Goal: Task Accomplishment & Management: Use online tool/utility

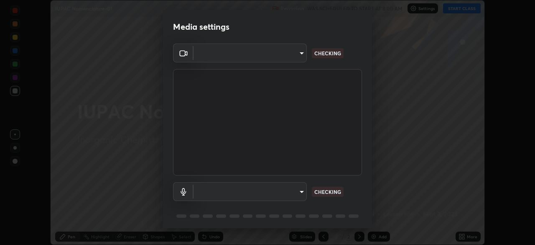
scroll to position [245, 535]
type input "9d859b0dc9df3993e45d71748640ef8916b2c21d6ac1b4416f64a69378af508e"
type input "default"
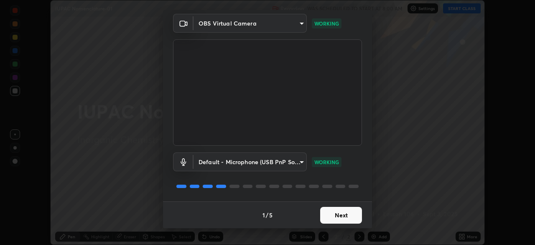
click at [342, 215] on button "Next" at bounding box center [341, 215] width 42 height 17
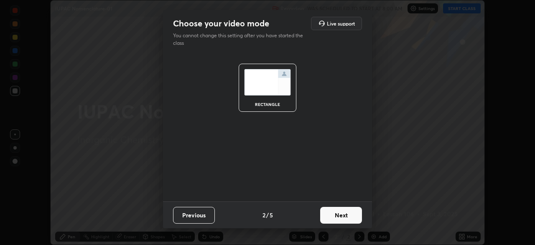
scroll to position [0, 0]
click at [353, 216] on button "Next" at bounding box center [341, 215] width 42 height 17
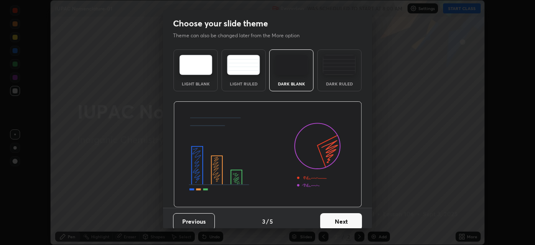
click at [352, 215] on button "Next" at bounding box center [341, 221] width 42 height 17
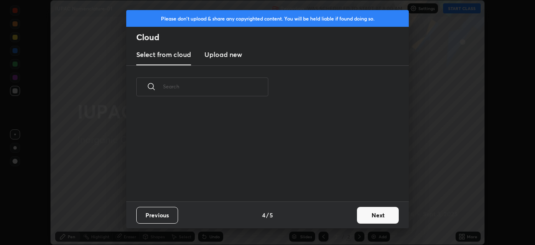
click at [366, 213] on button "Next" at bounding box center [378, 215] width 42 height 17
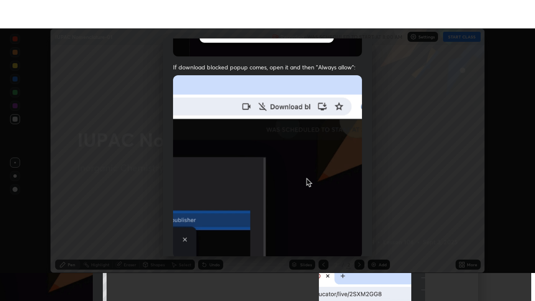
scroll to position [200, 0]
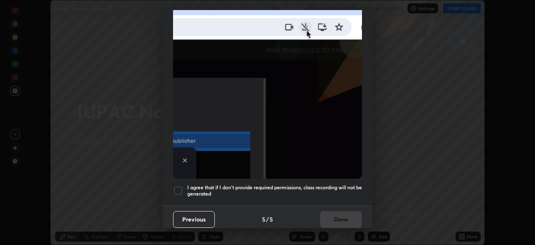
click at [334, 184] on h5 "I agree that if I don't provide required permissions, class recording will not …" at bounding box center [274, 190] width 175 height 13
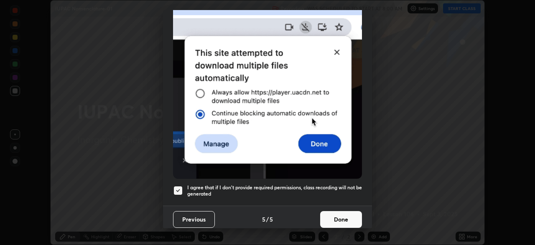
click at [353, 214] on button "Done" at bounding box center [341, 219] width 42 height 17
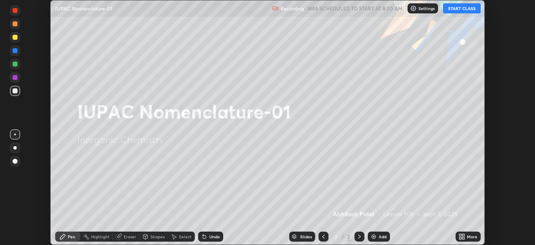
click at [464, 235] on icon at bounding box center [464, 235] width 2 height 2
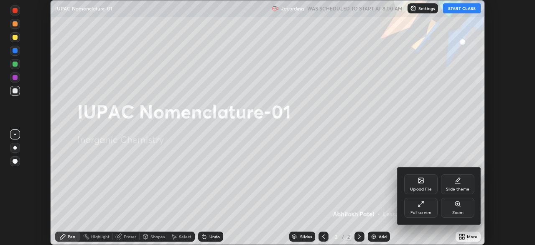
click at [422, 205] on icon at bounding box center [421, 203] width 7 height 7
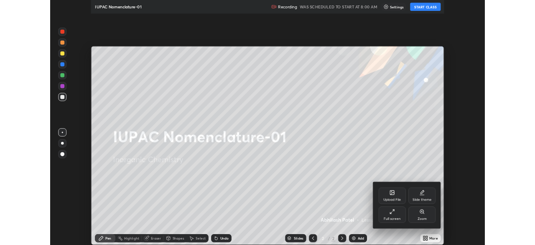
scroll to position [301, 535]
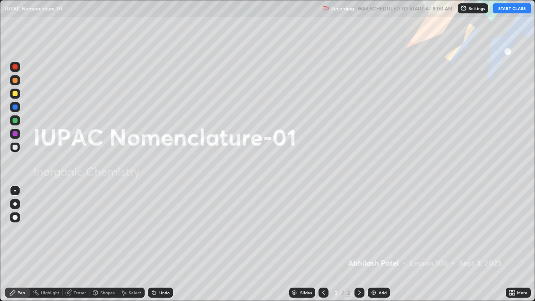
click at [511, 9] on button "START CLASS" at bounding box center [513, 8] width 38 height 10
click at [380, 244] on div "Add" at bounding box center [379, 293] width 22 height 10
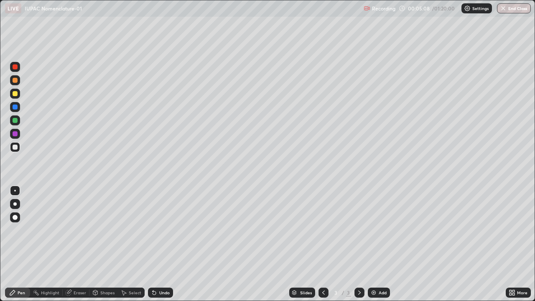
click at [15, 81] on div at bounding box center [15, 80] width 5 height 5
click at [16, 202] on div at bounding box center [15, 204] width 10 height 10
click at [165, 244] on div "Undo" at bounding box center [164, 293] width 10 height 4
click at [161, 244] on div "Undo" at bounding box center [164, 293] width 10 height 4
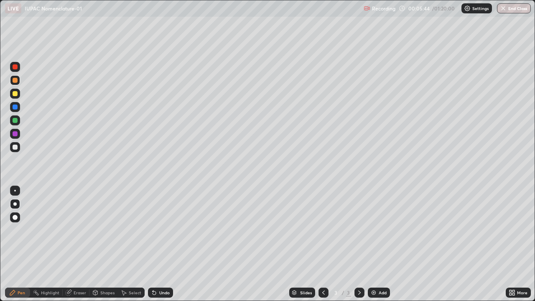
click at [156, 244] on div "Undo" at bounding box center [160, 293] width 25 height 10
click at [155, 244] on icon at bounding box center [154, 293] width 7 height 7
click at [159, 244] on div "Undo" at bounding box center [164, 293] width 10 height 4
click at [163, 244] on div "Undo" at bounding box center [164, 293] width 10 height 4
click at [159, 244] on div "Undo" at bounding box center [164, 293] width 10 height 4
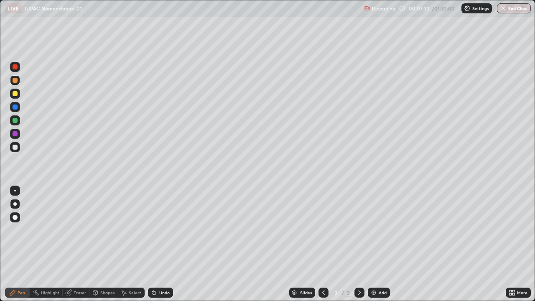
click at [130, 244] on div "Select" at bounding box center [135, 293] width 13 height 4
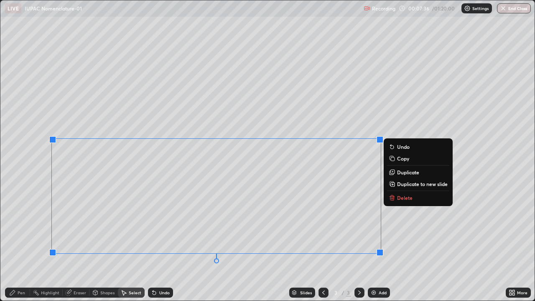
click at [402, 182] on p "Duplicate to new slide" at bounding box center [422, 184] width 51 height 7
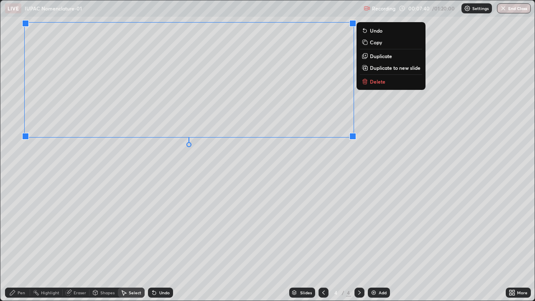
click at [213, 180] on div "0 ° Undo Copy Duplicate Duplicate to new slide Delete" at bounding box center [267, 150] width 535 height 300
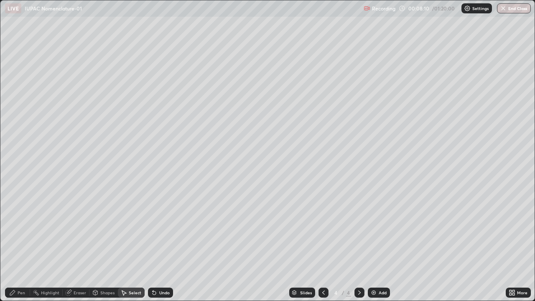
click at [21, 244] on div "Pen" at bounding box center [22, 293] width 8 height 4
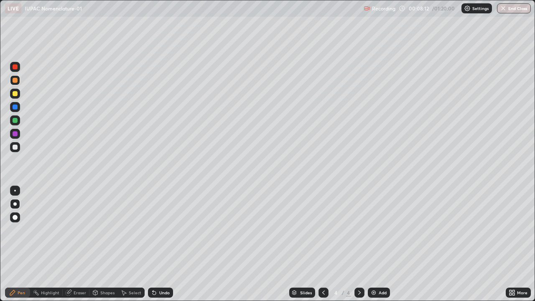
click at [15, 90] on div at bounding box center [15, 94] width 10 height 10
click at [15, 145] on div at bounding box center [15, 147] width 5 height 5
click at [164, 244] on div "Undo" at bounding box center [164, 293] width 10 height 4
click at [162, 244] on div "Undo" at bounding box center [160, 293] width 25 height 10
click at [160, 244] on div "Undo" at bounding box center [160, 293] width 25 height 10
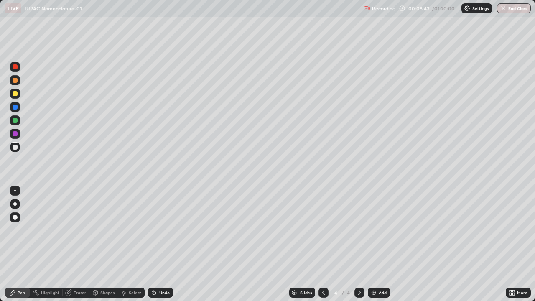
click at [157, 244] on div "Undo" at bounding box center [160, 293] width 25 height 10
click at [159, 244] on div "Undo" at bounding box center [160, 293] width 25 height 10
click at [169, 244] on div "Undo" at bounding box center [160, 293] width 25 height 10
click at [129, 244] on div "Select" at bounding box center [135, 293] width 13 height 4
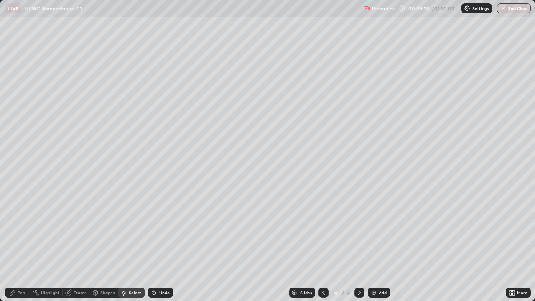
click at [79, 244] on div "Eraser" at bounding box center [76, 293] width 27 height 10
click at [23, 244] on div "Pen" at bounding box center [22, 293] width 8 height 4
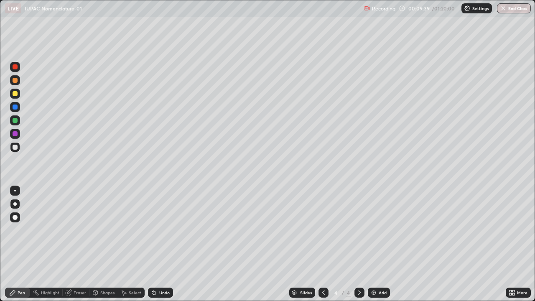
click at [133, 244] on div "Select" at bounding box center [135, 293] width 13 height 4
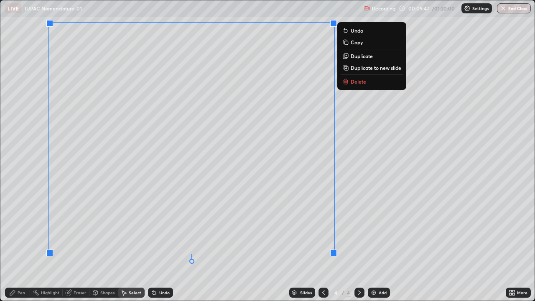
click at [293, 244] on div "0 ° Undo Copy Duplicate Duplicate to new slide Delete" at bounding box center [267, 150] width 535 height 300
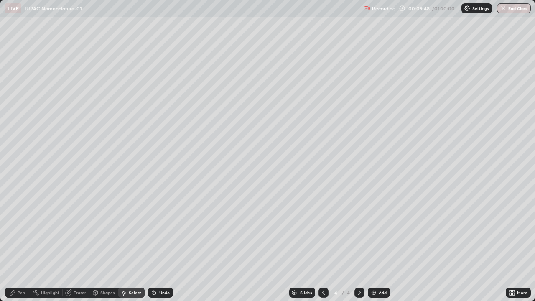
click at [100, 244] on div "Shapes" at bounding box center [107, 293] width 14 height 4
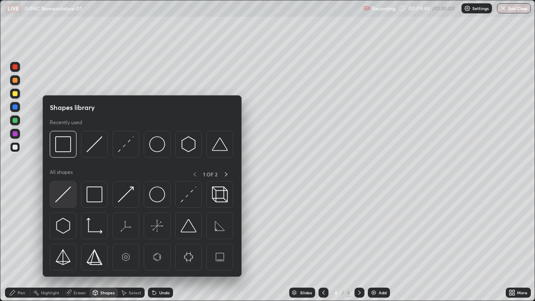
click at [62, 193] on img at bounding box center [63, 195] width 16 height 16
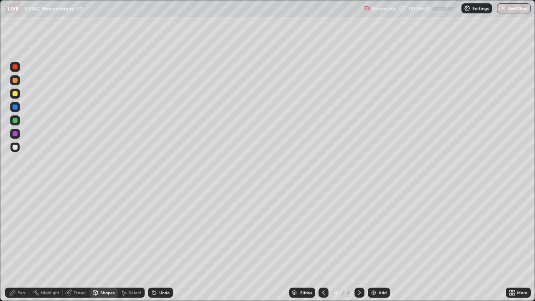
click at [17, 244] on div "Pen" at bounding box center [17, 293] width 25 height 10
click at [166, 244] on div "Undo" at bounding box center [164, 293] width 10 height 4
click at [164, 244] on div "Undo" at bounding box center [164, 293] width 10 height 4
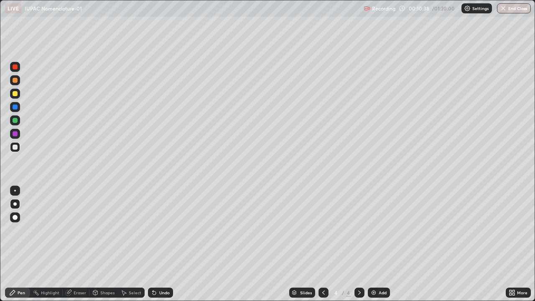
click at [164, 244] on div "Undo" at bounding box center [160, 293] width 25 height 10
click at [166, 244] on div "Undo" at bounding box center [160, 293] width 25 height 10
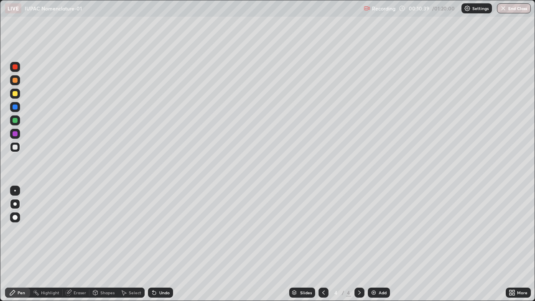
click at [166, 244] on div "Undo" at bounding box center [160, 293] width 25 height 10
click at [165, 244] on div "Undo" at bounding box center [160, 293] width 25 height 10
click at [164, 244] on div "Undo" at bounding box center [160, 293] width 25 height 10
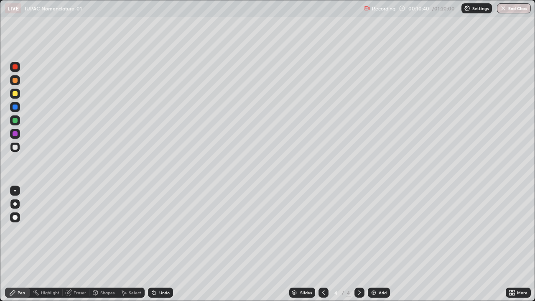
click at [165, 244] on div "Undo" at bounding box center [160, 293] width 25 height 10
click at [162, 244] on div "Undo" at bounding box center [160, 293] width 25 height 10
click at [163, 244] on div "Undo" at bounding box center [160, 293] width 25 height 10
click at [161, 244] on div "Undo" at bounding box center [160, 293] width 25 height 10
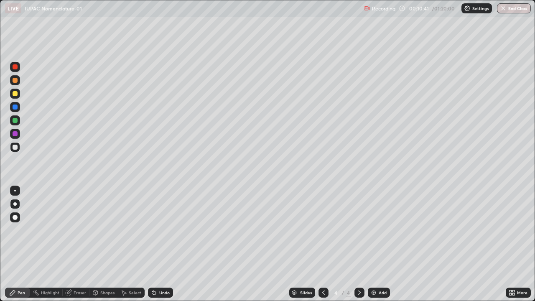
click at [161, 244] on div "Undo" at bounding box center [160, 293] width 25 height 10
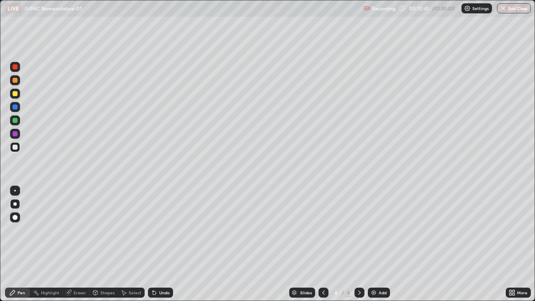
click at [161, 244] on div "Undo" at bounding box center [160, 293] width 25 height 10
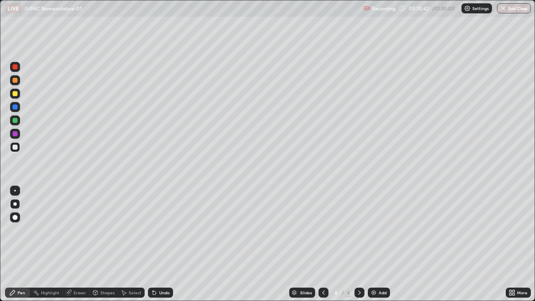
click at [161, 244] on div "Undo" at bounding box center [160, 293] width 25 height 10
click at [159, 244] on div "Undo" at bounding box center [160, 293] width 25 height 10
click at [163, 244] on div "Undo" at bounding box center [164, 293] width 10 height 4
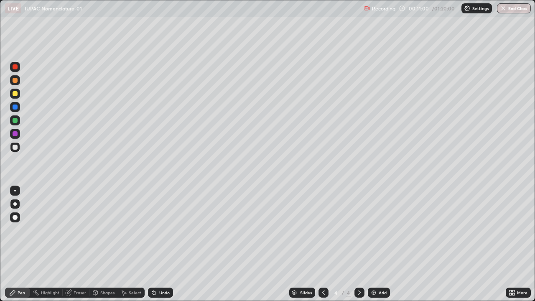
click at [166, 244] on div "Undo" at bounding box center [164, 293] width 10 height 4
click at [167, 244] on div "Undo" at bounding box center [164, 293] width 10 height 4
click at [168, 244] on div "Undo" at bounding box center [164, 293] width 10 height 4
click at [169, 244] on div "Undo" at bounding box center [160, 293] width 25 height 10
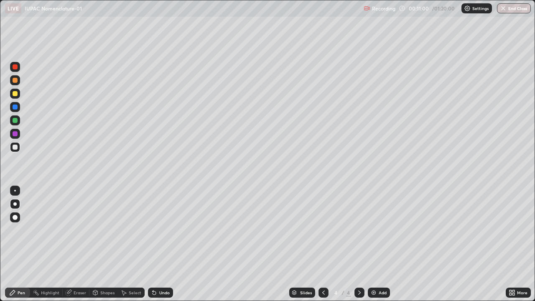
click at [169, 244] on div "Undo" at bounding box center [160, 293] width 25 height 10
click at [170, 244] on div "Undo" at bounding box center [160, 293] width 25 height 10
click at [381, 244] on div "Add" at bounding box center [383, 293] width 8 height 4
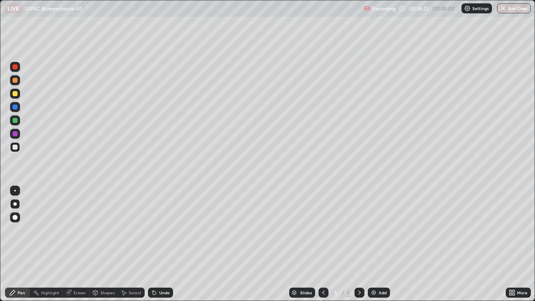
click at [14, 82] on div at bounding box center [15, 80] width 5 height 5
click at [107, 244] on div "Shapes" at bounding box center [107, 293] width 14 height 4
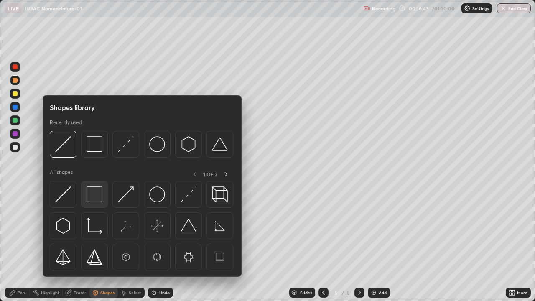
click at [95, 198] on img at bounding box center [95, 195] width 16 height 16
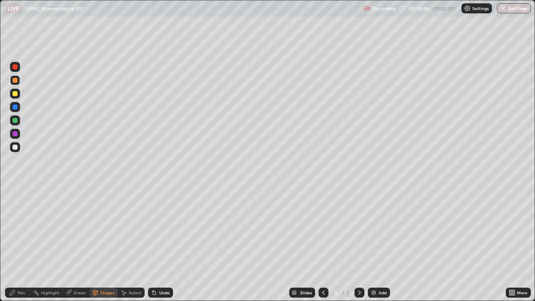
click at [22, 244] on div "Pen" at bounding box center [22, 293] width 8 height 4
click at [81, 244] on div "Eraser" at bounding box center [80, 293] width 13 height 4
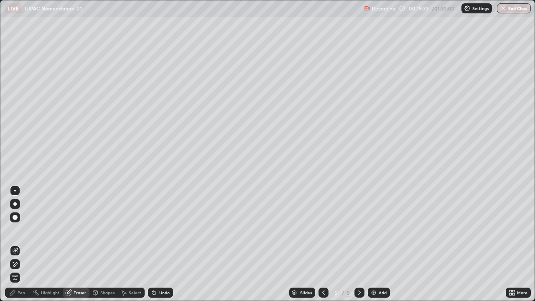
click at [15, 244] on icon at bounding box center [15, 264] width 7 height 7
click at [24, 244] on div "Pen" at bounding box center [22, 293] width 8 height 4
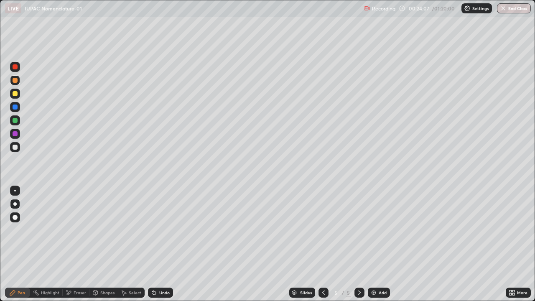
click at [379, 244] on div "Add" at bounding box center [383, 293] width 8 height 4
click at [165, 244] on div "Undo" at bounding box center [160, 293] width 25 height 10
click at [155, 244] on icon at bounding box center [154, 293] width 7 height 7
click at [158, 244] on div "Undo" at bounding box center [160, 293] width 25 height 10
click at [161, 244] on div "Undo" at bounding box center [160, 293] width 25 height 10
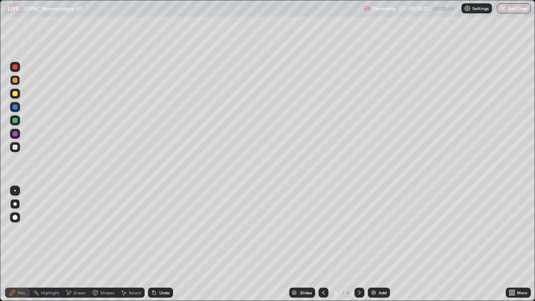
click at [160, 244] on div "Undo" at bounding box center [160, 293] width 25 height 10
click at [323, 244] on icon at bounding box center [323, 293] width 7 height 7
click at [356, 244] on icon at bounding box center [359, 293] width 7 height 7
click at [17, 143] on div at bounding box center [15, 147] width 10 height 10
click at [158, 244] on div "Undo" at bounding box center [160, 293] width 25 height 10
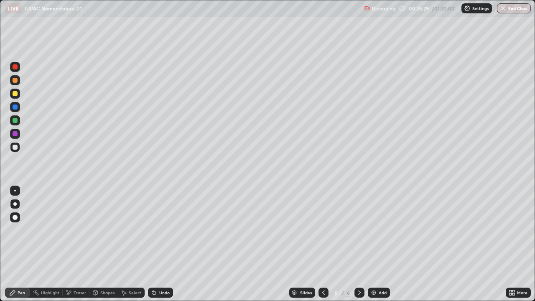
click at [159, 244] on div "Undo" at bounding box center [160, 293] width 25 height 10
click at [384, 244] on div "Add" at bounding box center [383, 293] width 8 height 4
click at [110, 244] on div "Shapes" at bounding box center [107, 293] width 14 height 4
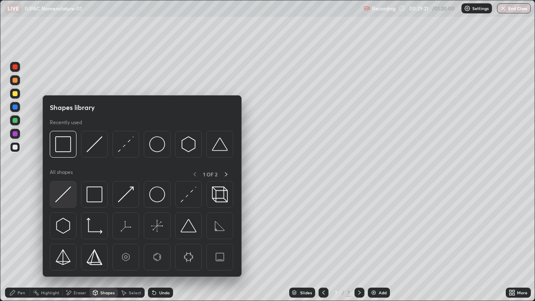
click at [69, 198] on img at bounding box center [63, 195] width 16 height 16
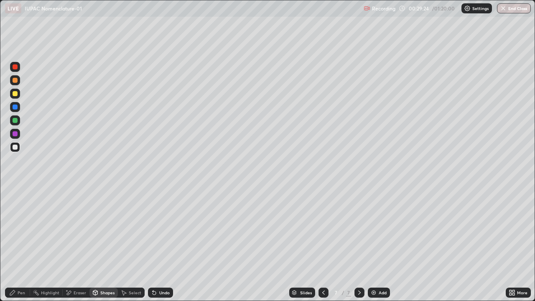
click at [15, 244] on icon at bounding box center [12, 293] width 7 height 7
click at [160, 244] on div "Undo" at bounding box center [164, 293] width 10 height 4
click at [161, 244] on div "Undo" at bounding box center [164, 293] width 10 height 4
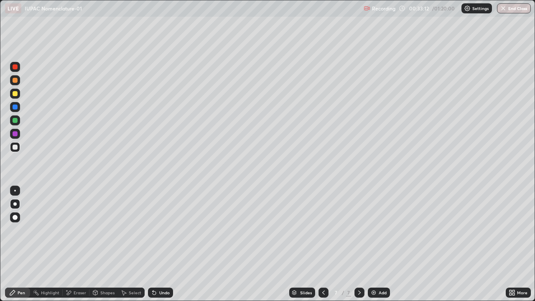
click at [161, 244] on div "Undo" at bounding box center [164, 293] width 10 height 4
click at [162, 244] on div "Undo" at bounding box center [164, 293] width 10 height 4
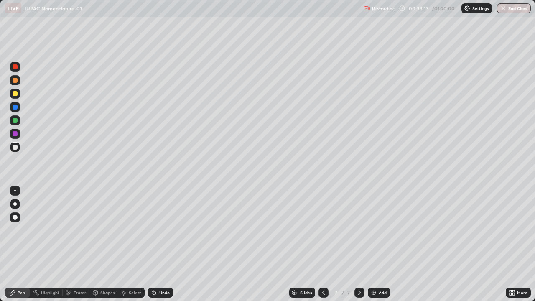
click at [162, 244] on div "Undo" at bounding box center [164, 293] width 10 height 4
click at [76, 244] on div "Eraser" at bounding box center [80, 293] width 13 height 4
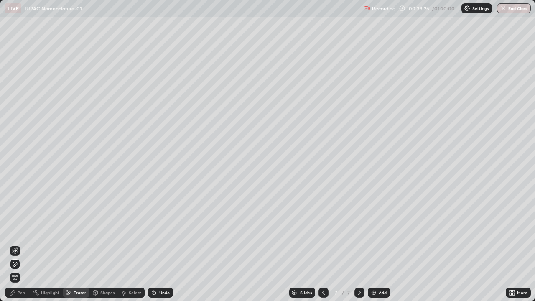
click at [23, 244] on div "Pen" at bounding box center [22, 293] width 8 height 4
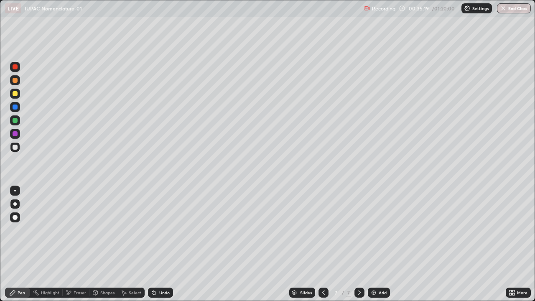
click at [373, 244] on div "Add" at bounding box center [379, 293] width 22 height 10
click at [155, 244] on div "Undo" at bounding box center [160, 293] width 25 height 10
click at [159, 244] on div "Undo" at bounding box center [164, 293] width 10 height 4
click at [16, 95] on div at bounding box center [15, 93] width 5 height 5
click at [75, 244] on div "Eraser" at bounding box center [80, 293] width 13 height 4
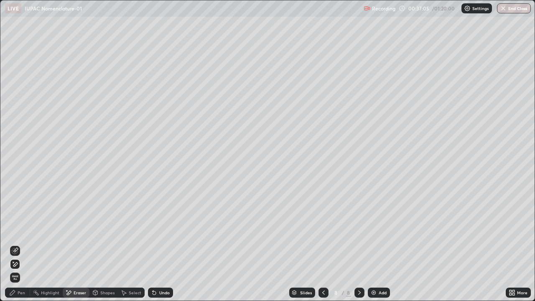
click at [20, 244] on div "Pen" at bounding box center [22, 293] width 8 height 4
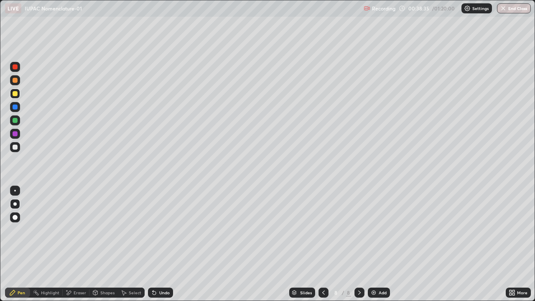
click at [165, 244] on div "Undo" at bounding box center [164, 293] width 10 height 4
click at [379, 244] on div "Add" at bounding box center [383, 293] width 8 height 4
click at [103, 244] on div "Shapes" at bounding box center [107, 293] width 14 height 4
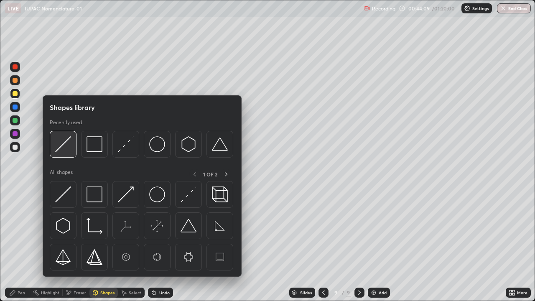
click at [67, 143] on img at bounding box center [63, 144] width 16 height 16
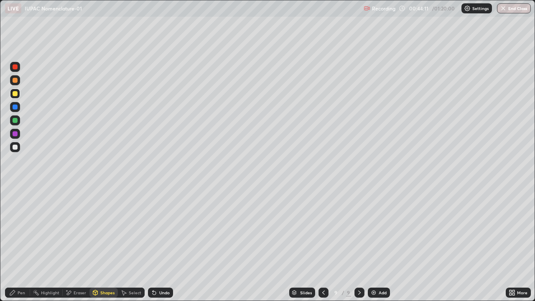
click at [22, 244] on div "Pen" at bounding box center [17, 293] width 25 height 10
click at [158, 244] on div "Undo" at bounding box center [160, 293] width 25 height 10
click at [157, 244] on div "Undo" at bounding box center [160, 293] width 25 height 10
click at [161, 244] on div "Undo" at bounding box center [164, 293] width 10 height 4
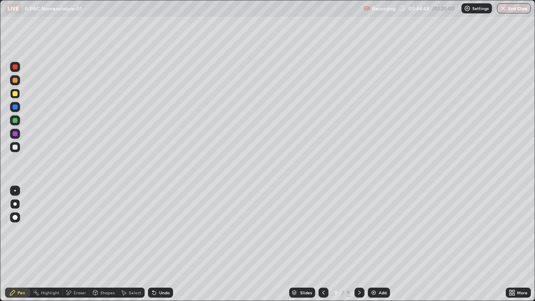
click at [165, 244] on div "Undo" at bounding box center [164, 293] width 10 height 4
click at [161, 244] on div "Undo" at bounding box center [160, 293] width 25 height 10
click at [162, 244] on div "Undo" at bounding box center [160, 293] width 25 height 10
click at [166, 244] on div "Undo" at bounding box center [164, 293] width 10 height 4
click at [15, 118] on div at bounding box center [15, 120] width 5 height 5
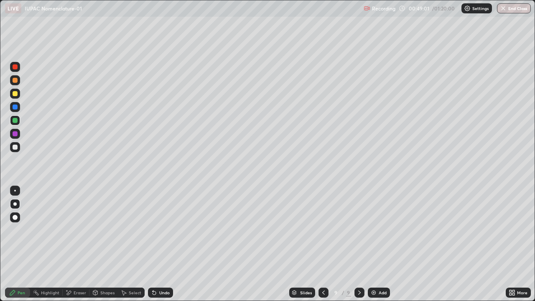
click at [74, 244] on div "Eraser" at bounding box center [80, 293] width 13 height 4
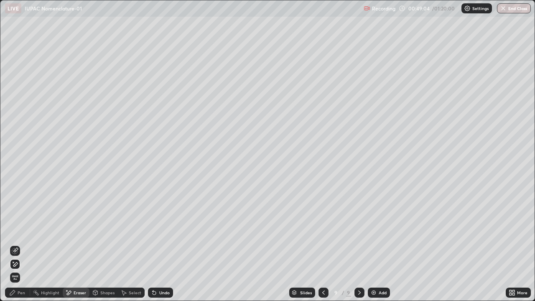
click at [163, 244] on div "Undo" at bounding box center [164, 293] width 10 height 4
click at [161, 244] on div "Undo" at bounding box center [160, 293] width 25 height 10
click at [171, 244] on div "Undo" at bounding box center [160, 293] width 25 height 10
click at [17, 244] on div "Pen" at bounding box center [17, 293] width 25 height 10
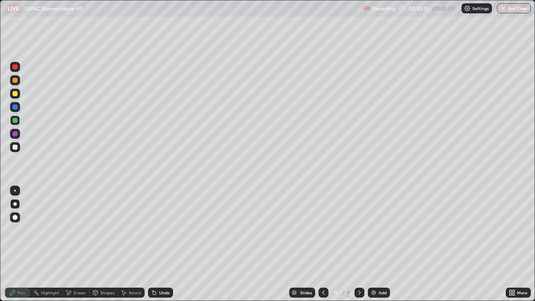
click at [15, 148] on div at bounding box center [15, 147] width 5 height 5
click at [166, 244] on div "Undo" at bounding box center [164, 293] width 10 height 4
click at [164, 244] on div "Undo" at bounding box center [164, 293] width 10 height 4
click at [162, 244] on div "Undo" at bounding box center [164, 293] width 10 height 4
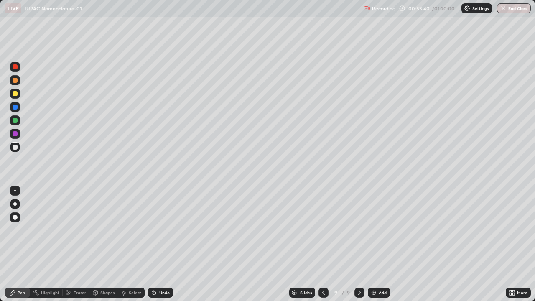
click at [162, 244] on div "Undo" at bounding box center [164, 293] width 10 height 4
click at [359, 244] on icon at bounding box center [359, 293] width 7 height 7
click at [377, 244] on div "Add" at bounding box center [379, 293] width 22 height 10
click at [164, 244] on div "Undo" at bounding box center [164, 293] width 10 height 4
click at [167, 244] on div "Undo" at bounding box center [160, 293] width 25 height 10
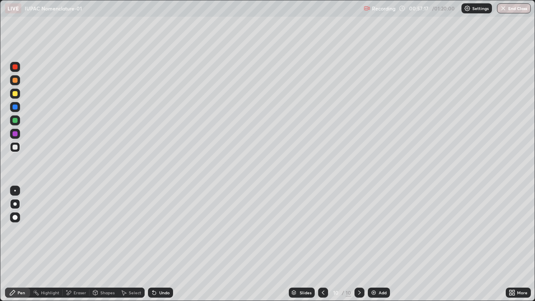
click at [16, 94] on div at bounding box center [15, 93] width 5 height 5
click at [163, 244] on div "Undo" at bounding box center [164, 293] width 10 height 4
click at [159, 244] on div "Undo" at bounding box center [164, 293] width 10 height 4
click at [388, 244] on div "Add" at bounding box center [379, 293] width 22 height 10
click at [15, 80] on div at bounding box center [15, 80] width 5 height 5
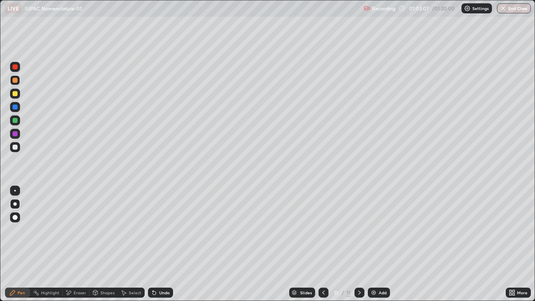
click at [78, 244] on div "Eraser" at bounding box center [76, 293] width 27 height 10
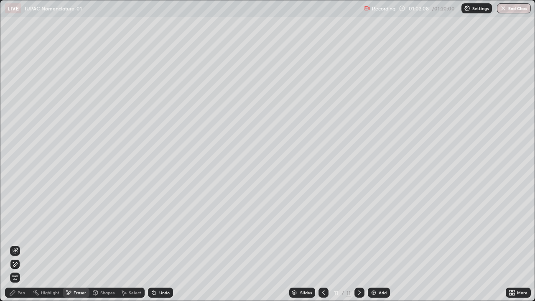
click at [16, 244] on span "Erase all" at bounding box center [14, 277] width 9 height 5
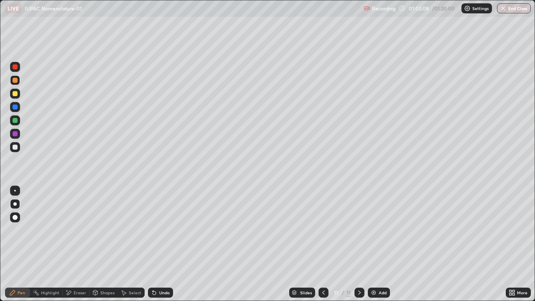
click at [20, 244] on div "Pen" at bounding box center [22, 293] width 8 height 4
click at [107, 244] on div "Shapes" at bounding box center [107, 293] width 14 height 4
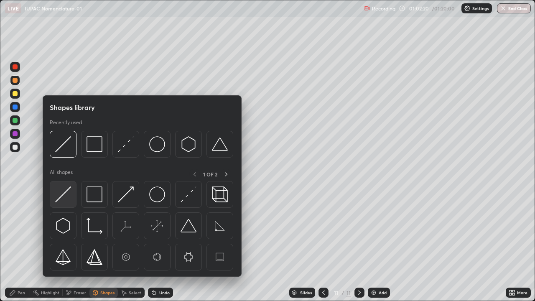
click at [63, 199] on img at bounding box center [63, 195] width 16 height 16
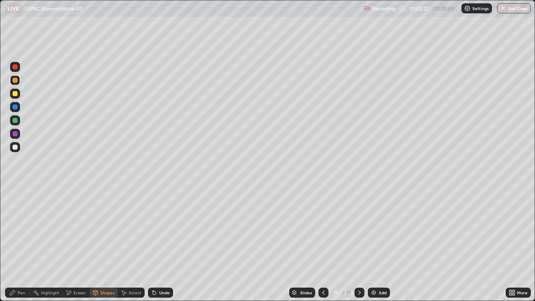
click at [20, 244] on div "Pen" at bounding box center [22, 293] width 8 height 4
click at [16, 97] on div at bounding box center [15, 94] width 10 height 10
click at [168, 244] on div "Undo" at bounding box center [160, 293] width 25 height 10
click at [167, 244] on div "Undo" at bounding box center [164, 293] width 10 height 4
click at [164, 244] on div "Undo" at bounding box center [164, 293] width 10 height 4
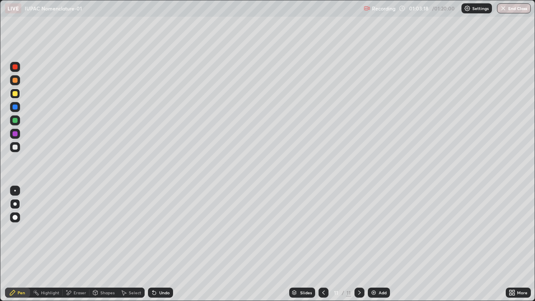
click at [162, 244] on div "Undo" at bounding box center [164, 293] width 10 height 4
click at [160, 244] on div "Undo" at bounding box center [164, 293] width 10 height 4
click at [161, 244] on div "Undo" at bounding box center [164, 293] width 10 height 4
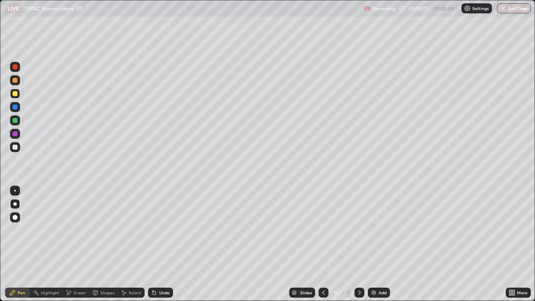
click at [159, 244] on div "Undo" at bounding box center [159, 292] width 28 height 17
click at [71, 244] on icon at bounding box center [68, 293] width 7 height 7
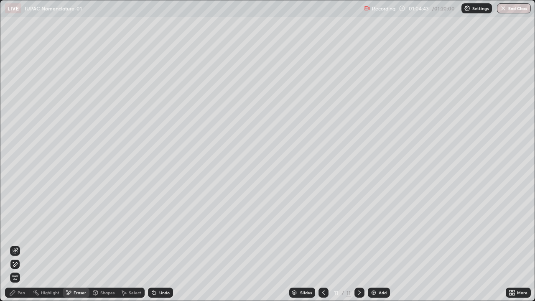
click at [20, 244] on div "Pen" at bounding box center [22, 293] width 8 height 4
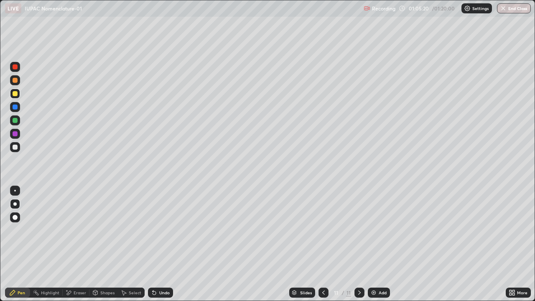
click at [15, 149] on div at bounding box center [15, 147] width 5 height 5
click at [163, 244] on div "Undo" at bounding box center [160, 293] width 25 height 10
click at [161, 244] on div "Undo" at bounding box center [164, 293] width 10 height 4
click at [160, 244] on div "Undo" at bounding box center [164, 293] width 10 height 4
click at [382, 244] on div "Add" at bounding box center [379, 293] width 22 height 10
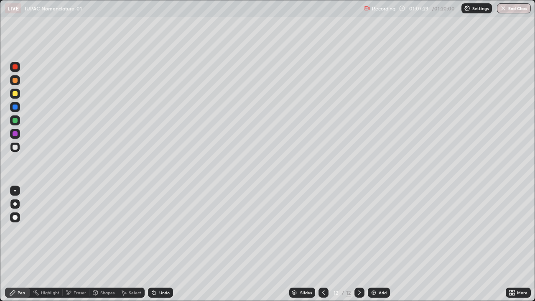
click at [161, 244] on div "Undo" at bounding box center [160, 293] width 25 height 10
click at [163, 244] on div "Undo" at bounding box center [160, 293] width 25 height 10
click at [165, 244] on div "Undo" at bounding box center [160, 293] width 25 height 10
click at [164, 244] on div "Undo" at bounding box center [160, 293] width 25 height 10
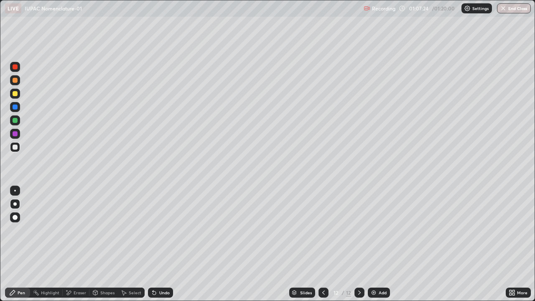
click at [161, 244] on div "Undo" at bounding box center [160, 293] width 25 height 10
click at [165, 244] on div "Undo" at bounding box center [164, 293] width 10 height 4
click at [165, 244] on div "Undo" at bounding box center [160, 293] width 25 height 10
click at [164, 244] on div "Undo" at bounding box center [160, 293] width 25 height 10
click at [164, 244] on div "Undo" at bounding box center [164, 293] width 10 height 4
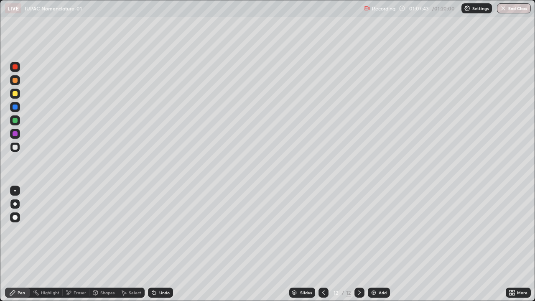
click at [164, 244] on div "Undo" at bounding box center [164, 293] width 10 height 4
click at [320, 244] on icon at bounding box center [323, 293] width 7 height 7
click at [361, 244] on icon at bounding box center [359, 293] width 7 height 7
click at [168, 244] on div "Undo" at bounding box center [160, 293] width 25 height 10
click at [163, 244] on div "Undo" at bounding box center [164, 293] width 10 height 4
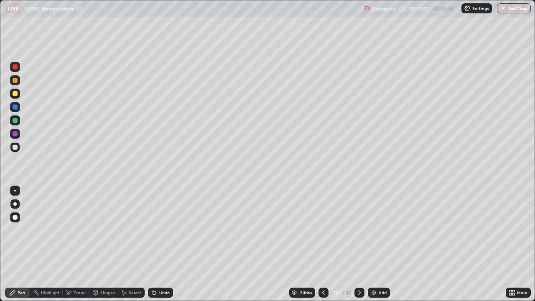
click at [163, 244] on div "Undo" at bounding box center [164, 293] width 10 height 4
click at [382, 244] on div "Add" at bounding box center [383, 293] width 8 height 4
click at [107, 244] on div "Shapes" at bounding box center [104, 293] width 28 height 10
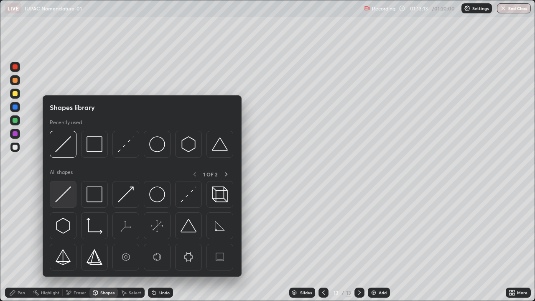
click at [69, 197] on img at bounding box center [63, 195] width 16 height 16
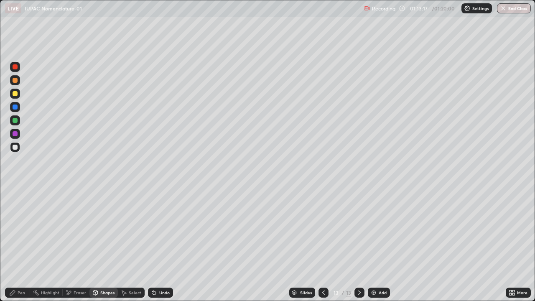
click at [18, 244] on div "Pen" at bounding box center [22, 293] width 8 height 4
click at [18, 93] on div at bounding box center [15, 94] width 10 height 10
click at [160, 244] on div "Undo" at bounding box center [160, 293] width 25 height 10
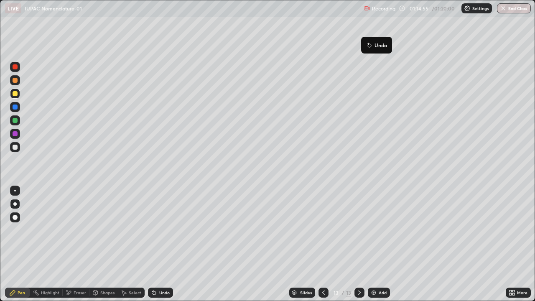
click at [368, 42] on icon at bounding box center [369, 45] width 7 height 7
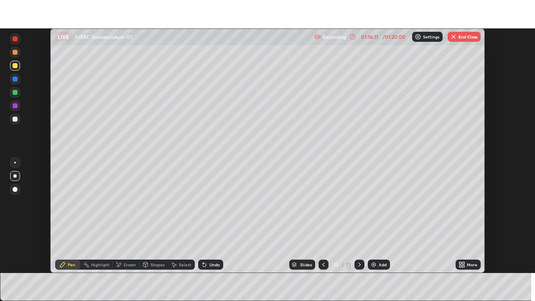
scroll to position [41591, 41300]
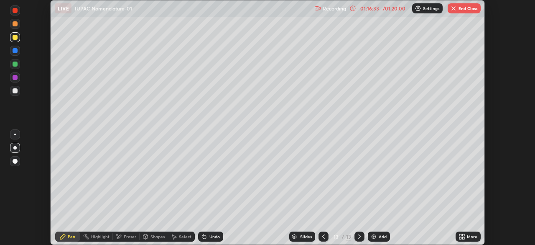
click at [463, 238] on icon at bounding box center [464, 238] width 2 height 2
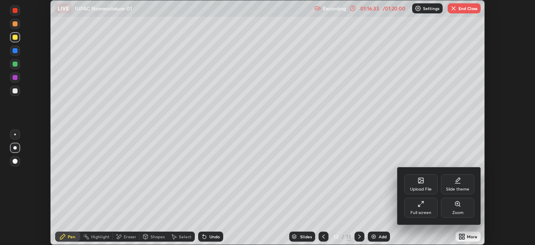
click at [425, 208] on div "Full screen" at bounding box center [421, 207] width 33 height 20
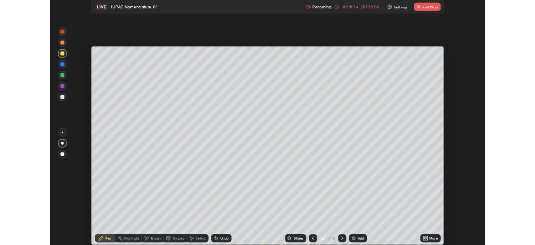
scroll to position [301, 535]
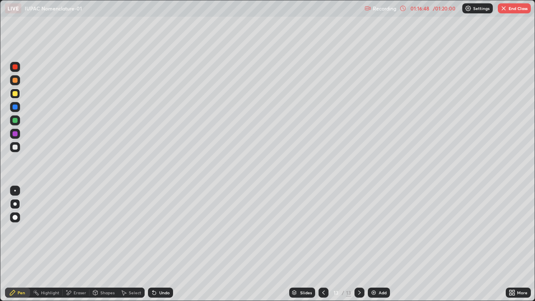
click at [79, 244] on div "Eraser" at bounding box center [76, 293] width 27 height 10
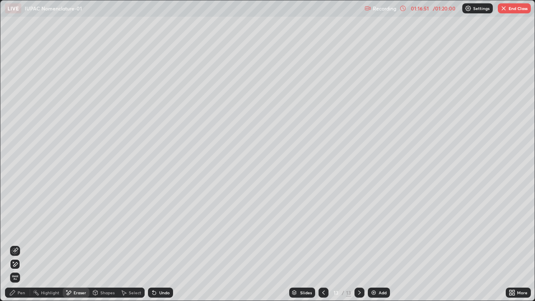
click at [167, 244] on div "Undo" at bounding box center [160, 293] width 25 height 10
click at [20, 244] on div "Pen" at bounding box center [17, 293] width 25 height 10
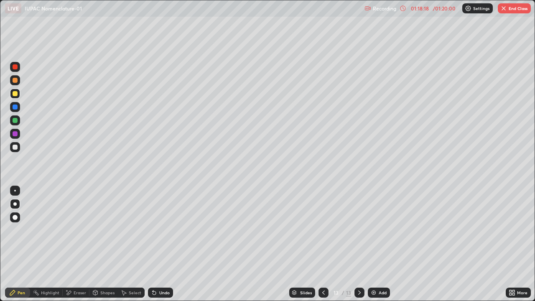
click at [323, 244] on icon at bounding box center [324, 293] width 3 height 4
click at [322, 244] on icon at bounding box center [323, 293] width 7 height 7
click at [323, 244] on icon at bounding box center [323, 293] width 7 height 7
click at [356, 244] on icon at bounding box center [359, 293] width 7 height 7
click at [325, 244] on icon at bounding box center [323, 293] width 7 height 7
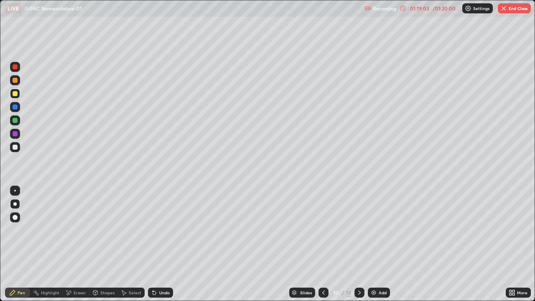
click at [322, 244] on div at bounding box center [324, 293] width 10 height 10
click at [359, 244] on icon at bounding box center [360, 293] width 3 height 4
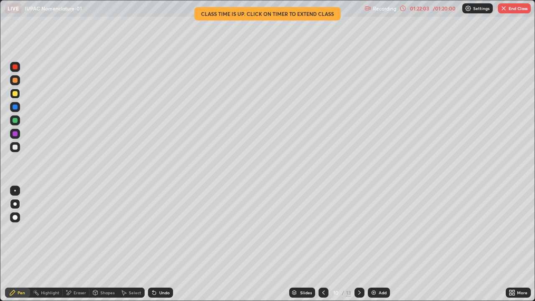
click at [358, 244] on icon at bounding box center [359, 293] width 7 height 7
click at [359, 244] on icon at bounding box center [360, 293] width 3 height 4
click at [359, 244] on icon at bounding box center [359, 293] width 7 height 7
click at [326, 244] on div at bounding box center [324, 293] width 10 height 10
click at [511, 11] on button "End Class" at bounding box center [514, 8] width 33 height 10
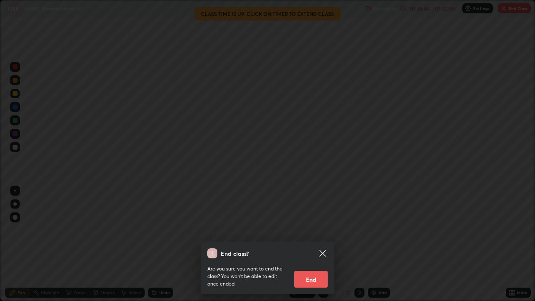
click at [320, 244] on button "End" at bounding box center [311, 279] width 33 height 17
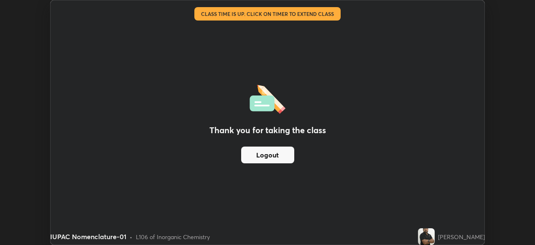
scroll to position [41591, 41300]
